Goal: Navigation & Orientation: Find specific page/section

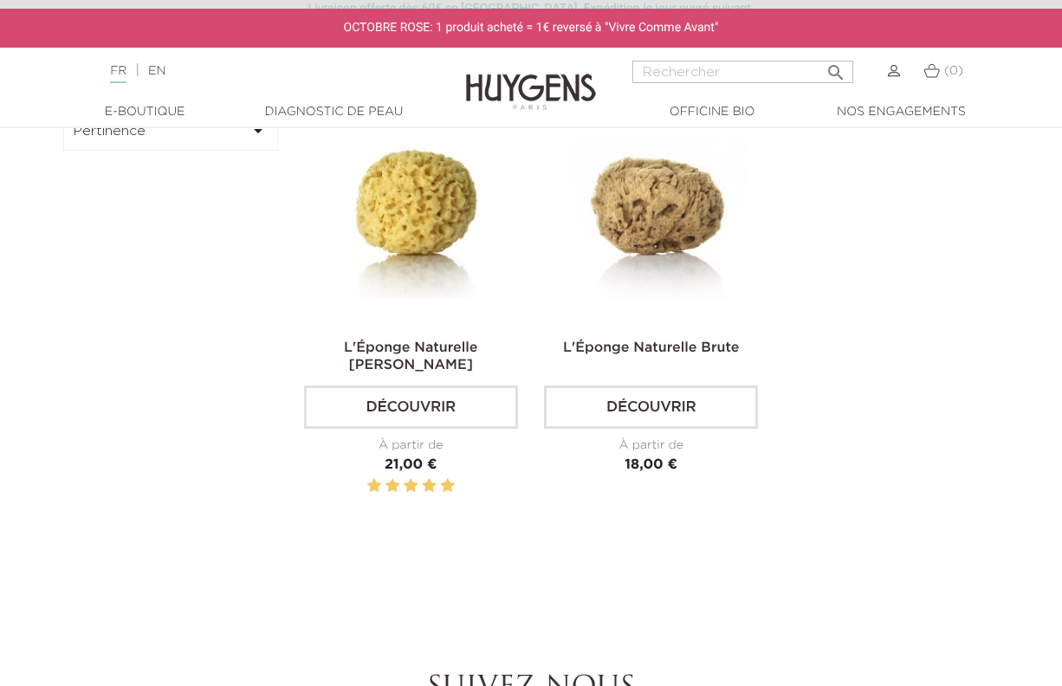
scroll to position [620, 0]
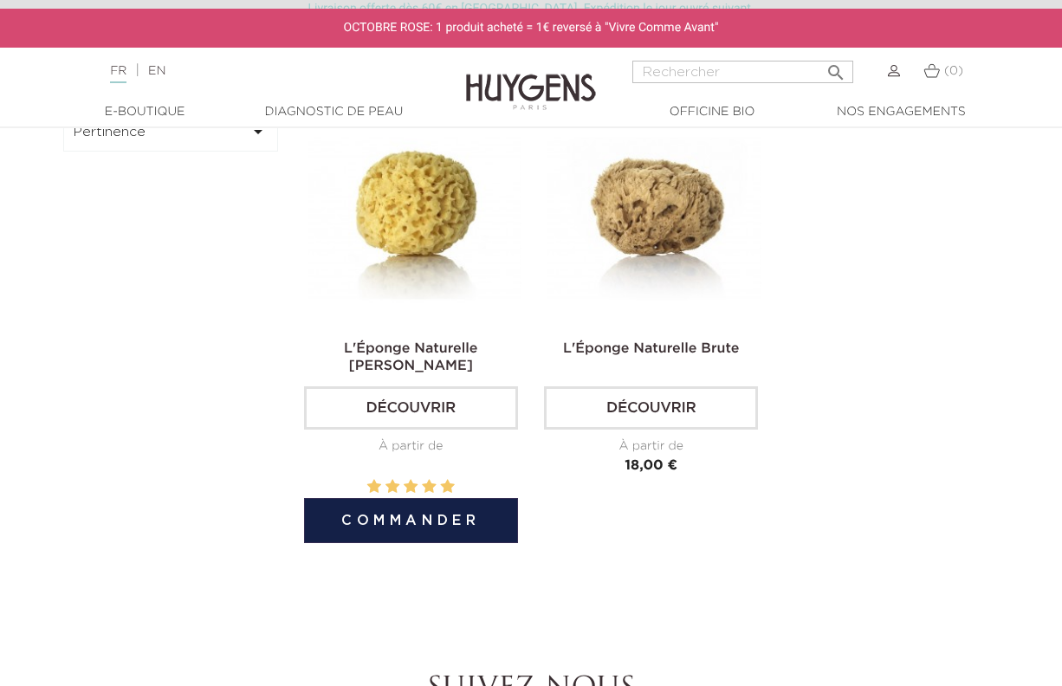
click at [383, 389] on link "Découvrir" at bounding box center [411, 407] width 214 height 43
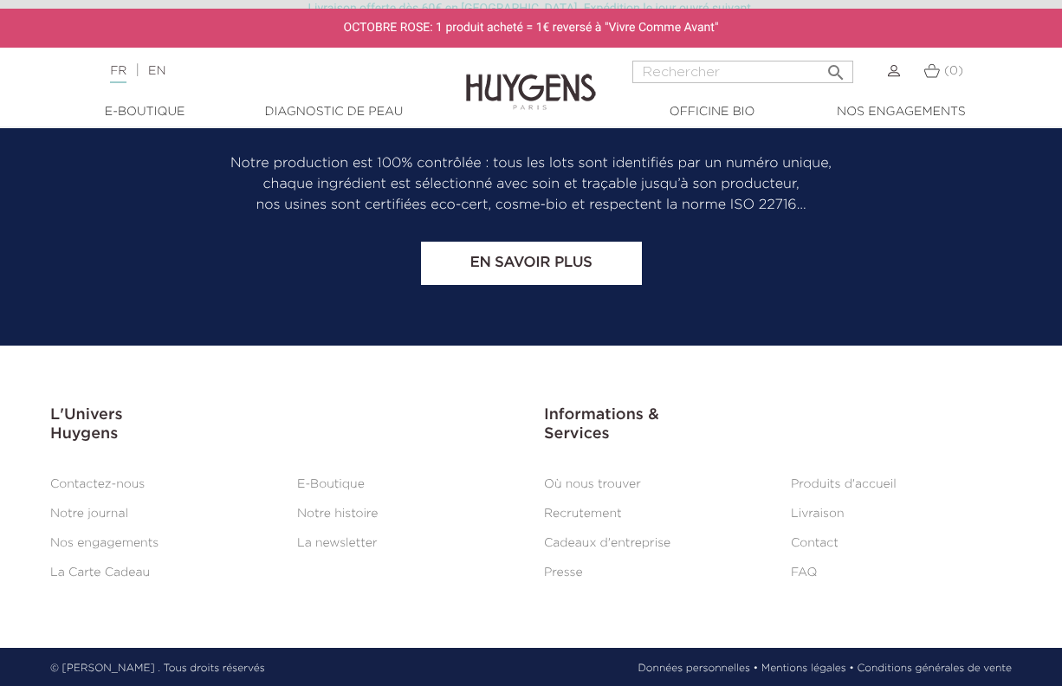
scroll to position [2040, 0]
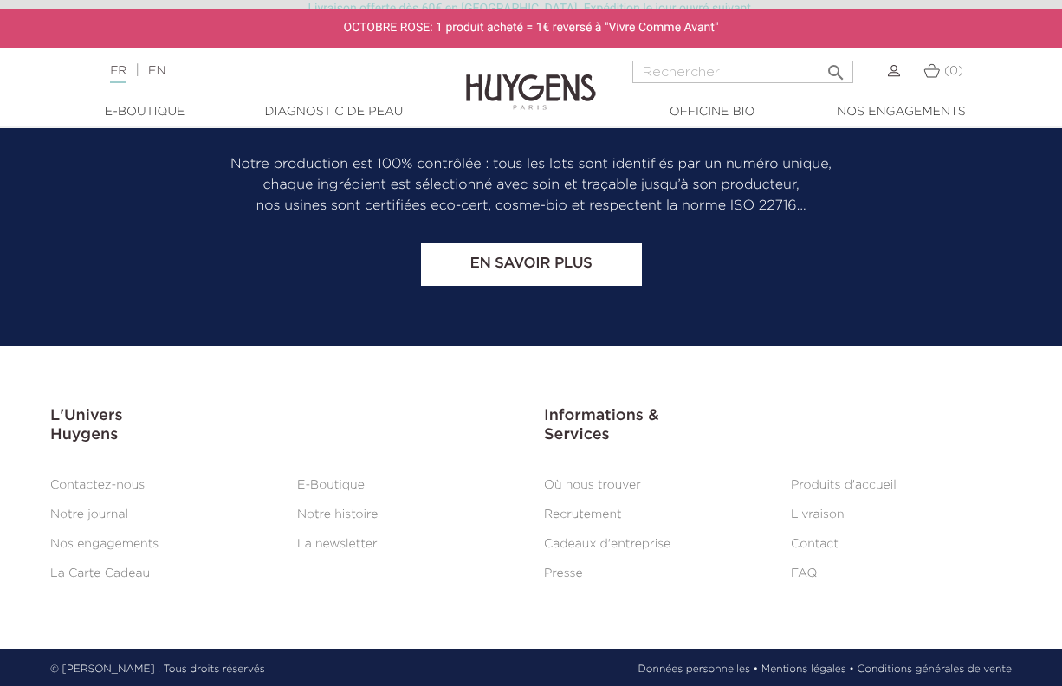
click at [567, 479] on link "Où nous trouver" at bounding box center [592, 485] width 97 height 12
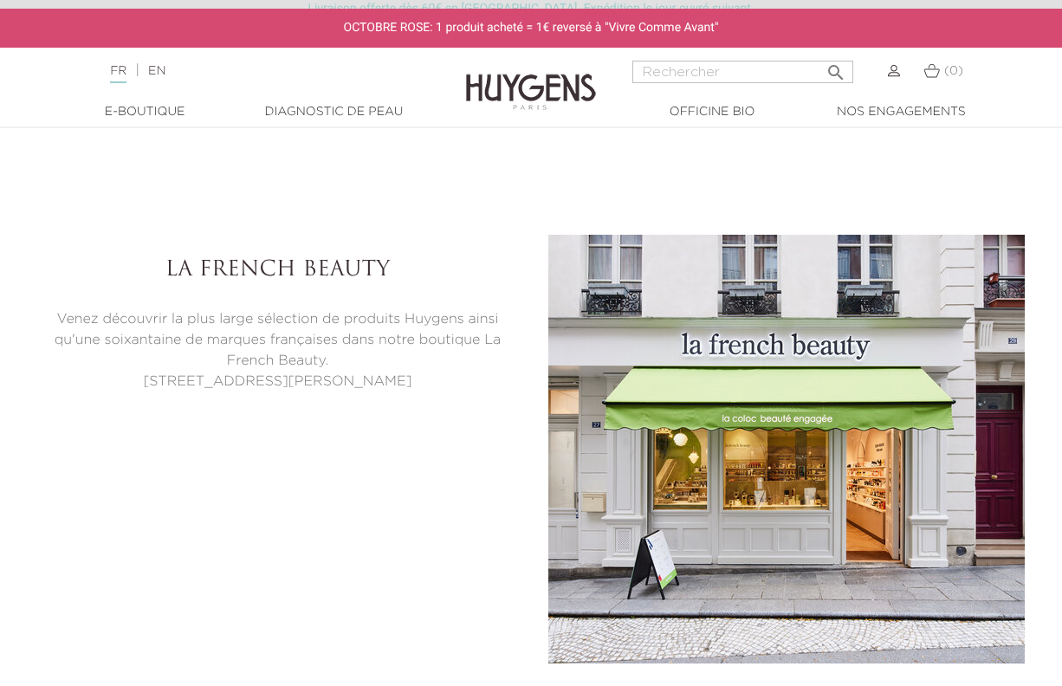
scroll to position [3715, 0]
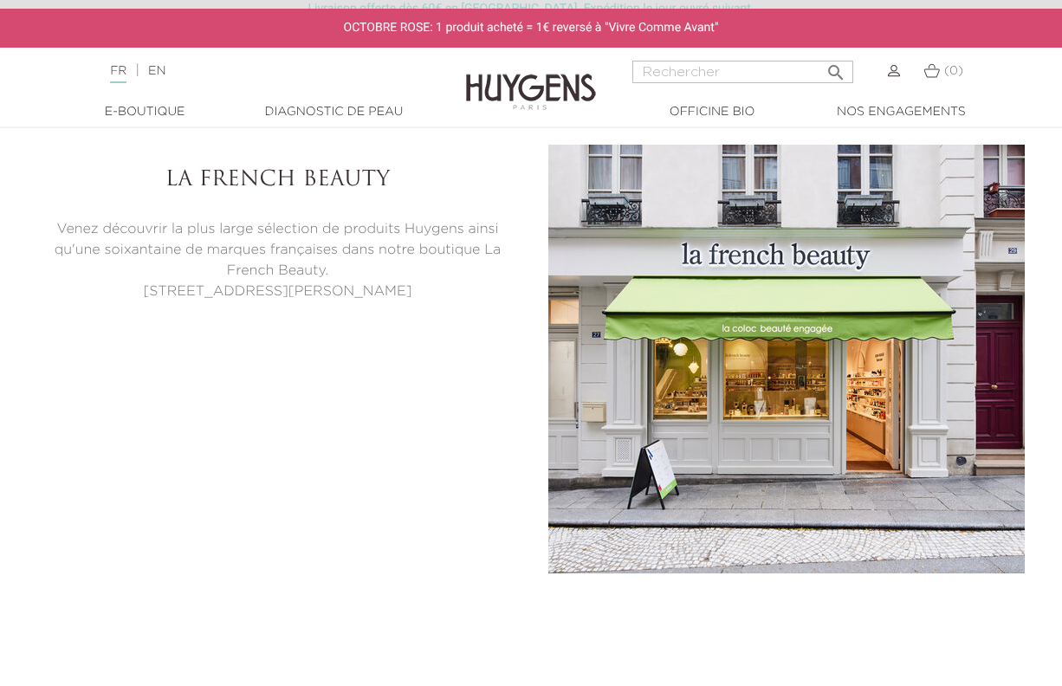
select select "FR"
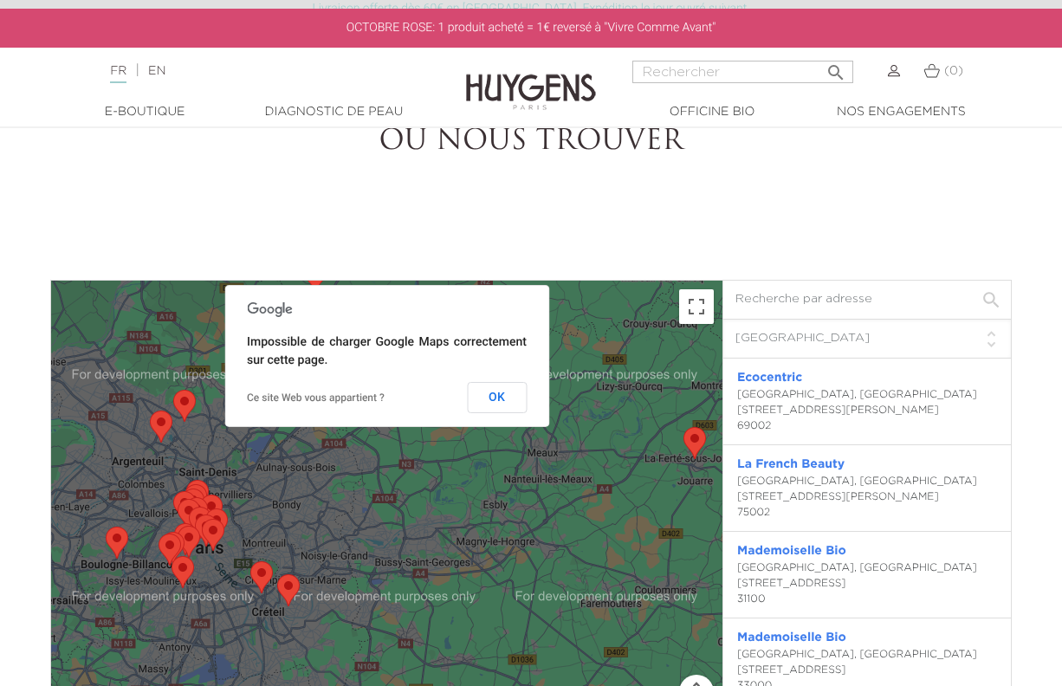
scroll to position [0, 0]
click at [504, 398] on button "OK" at bounding box center [497, 397] width 60 height 31
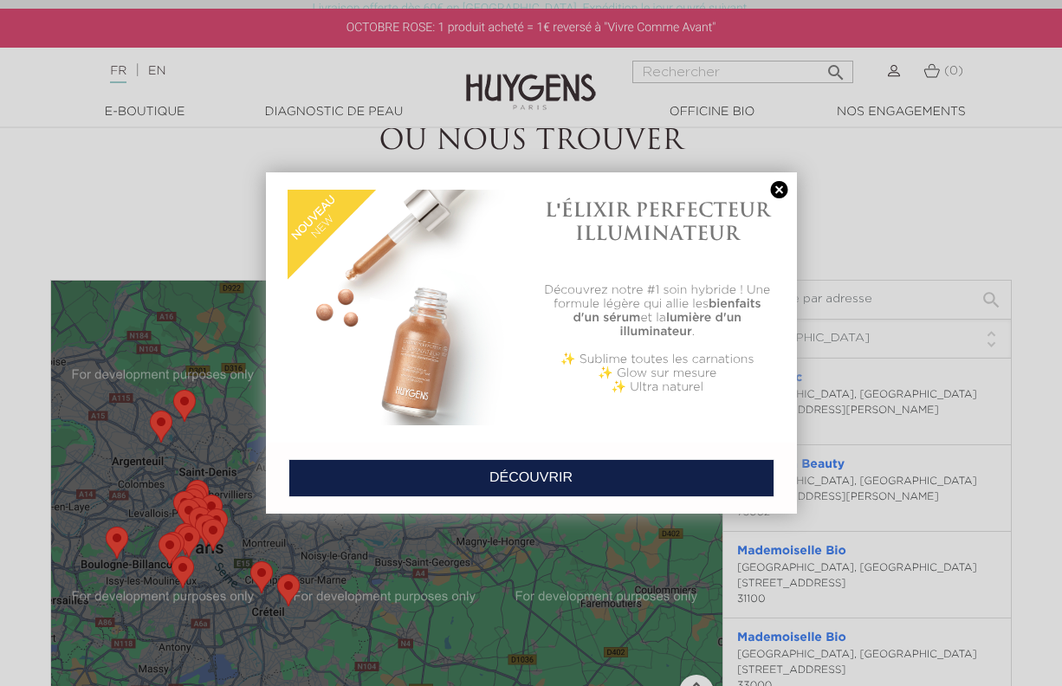
click at [781, 183] on link at bounding box center [779, 190] width 24 height 18
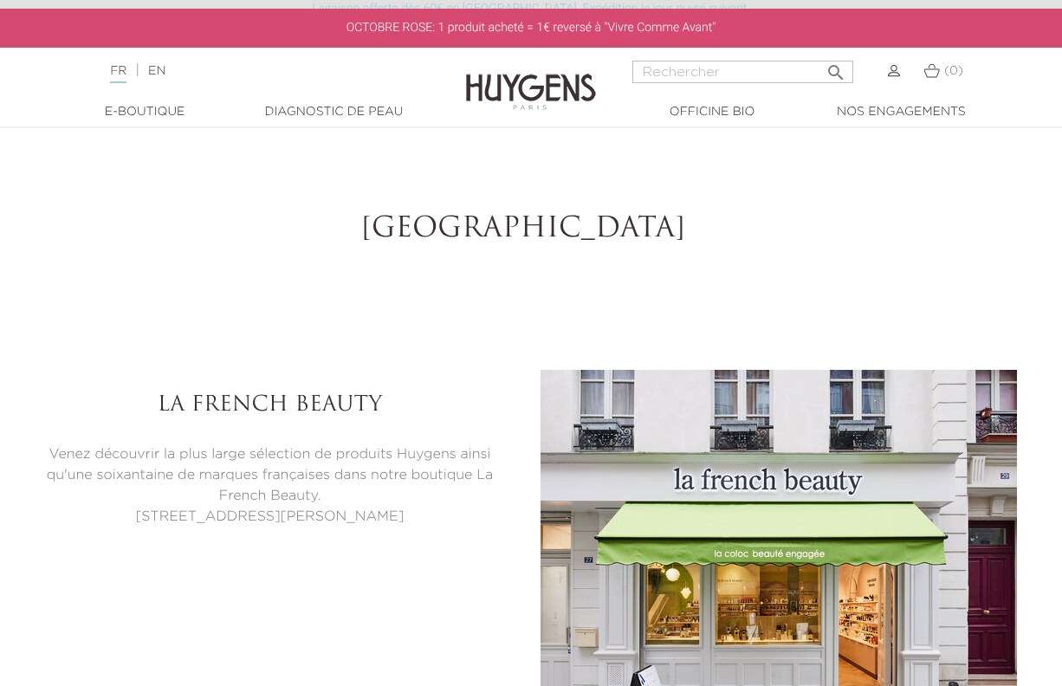
scroll to position [4107, 8]
